Goal: Task Accomplishment & Management: Use online tool/utility

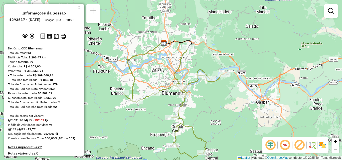
scroll to position [444, 0]
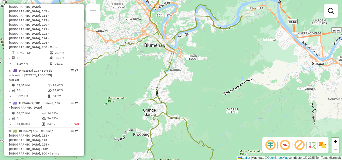
drag, startPoint x: 208, startPoint y: 107, endPoint x: 204, endPoint y: 71, distance: 35.7
click at [208, 94] on div "Janela de atendimento Grade de atendimento Capacidade Transportadoras Veículos …" at bounding box center [171, 80] width 342 height 160
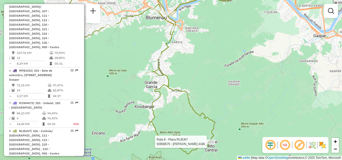
select select "**********"
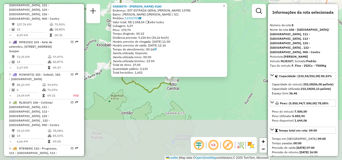
scroll to position [496, 0]
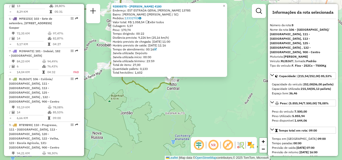
click at [149, 107] on div "92808575 - [PERSON_NAME] 4180 Endereço: EST ESTRADA GERAL [PERSON_NAME] 13785 B…" at bounding box center [171, 80] width 342 height 160
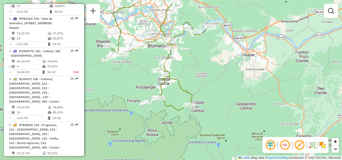
drag, startPoint x: 162, startPoint y: 80, endPoint x: 175, endPoint y: 105, distance: 28.7
click at [175, 105] on div "Janela de atendimento Grade de atendimento Capacidade Transportadoras Veículos …" at bounding box center [171, 80] width 342 height 160
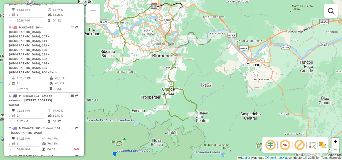
scroll to position [421, 0]
